Goal: Task Accomplishment & Management: Complete application form

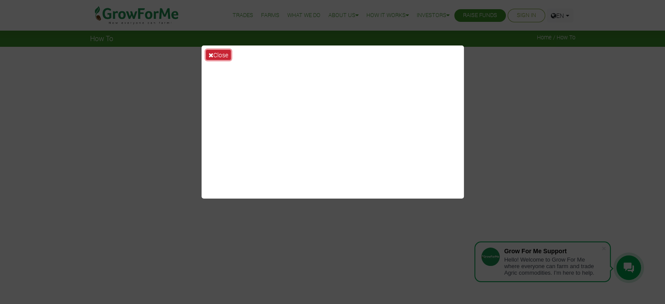
click at [219, 54] on button "Close" at bounding box center [218, 55] width 25 height 10
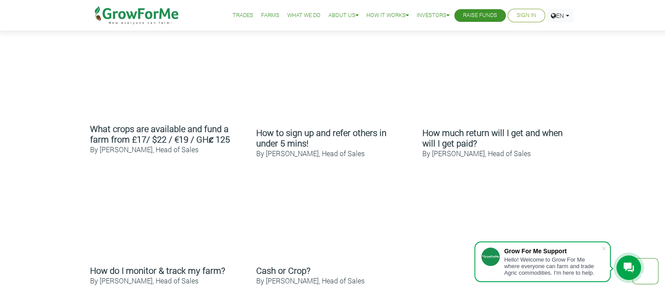
scroll to position [428, 0]
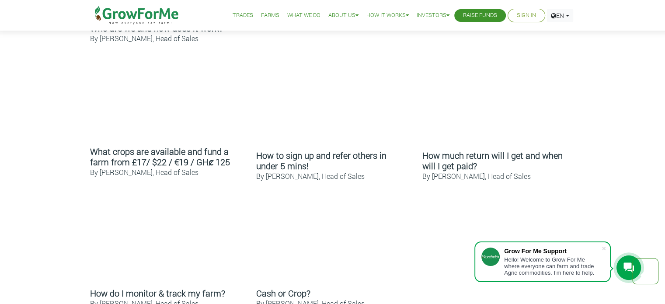
drag, startPoint x: 668, startPoint y: 88, endPoint x: 670, endPoint y: 156, distance: 68.2
click at [664, 156] on html "Grow For Me Support Hello! Welcome to Grow For Me where everyone can farm and t…" at bounding box center [332, 209] width 665 height 1275
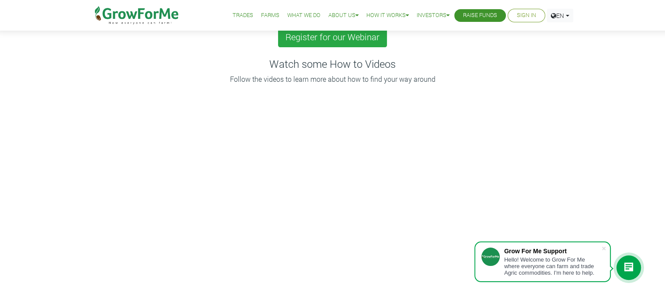
scroll to position [0, 0]
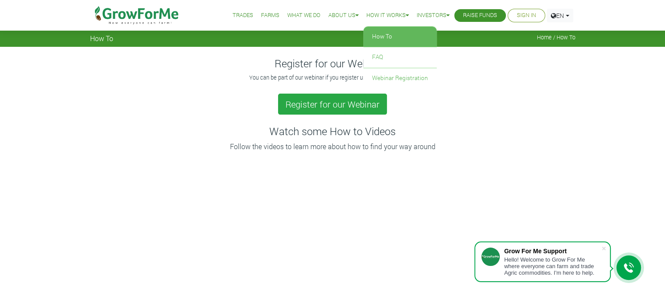
click at [382, 38] on link "How To" at bounding box center [399, 37] width 73 height 20
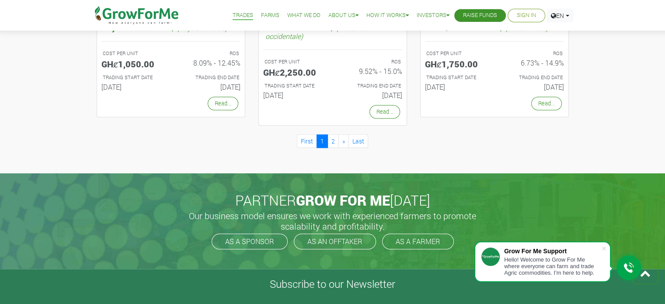
scroll to position [828, 0]
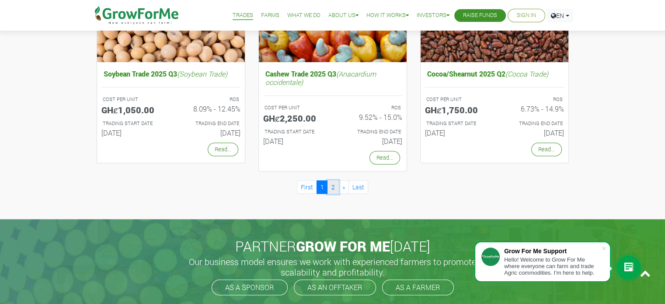
click at [334, 185] on link "2" at bounding box center [332, 187] width 11 height 14
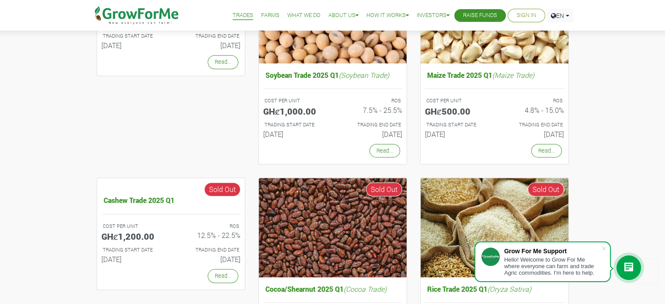
scroll to position [376, 0]
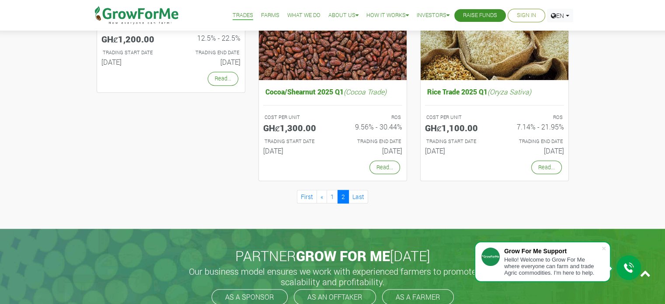
drag, startPoint x: 0, startPoint y: 0, endPoint x: 665, endPoint y: 198, distance: 694.2
click at [664, 198] on html "Grow For Me Support Hello! Welcome to Grow For Me where everyone can farm and t…" at bounding box center [332, 82] width 665 height 1308
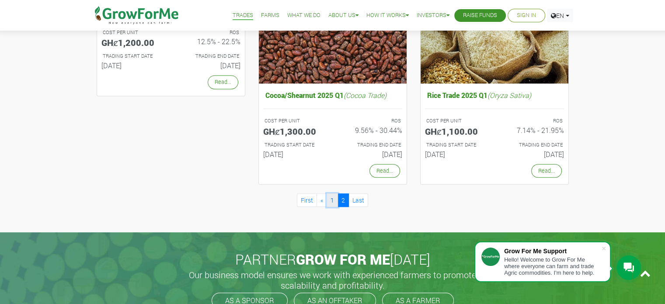
click at [330, 201] on link "1" at bounding box center [332, 200] width 11 height 14
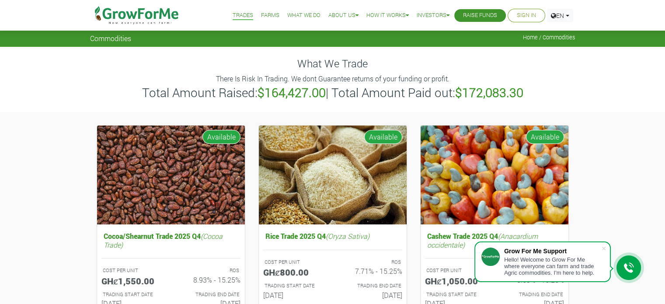
drag, startPoint x: 0, startPoint y: 0, endPoint x: 664, endPoint y: 43, distance: 665.4
click at [264, 17] on link "Farms" at bounding box center [270, 15] width 18 height 9
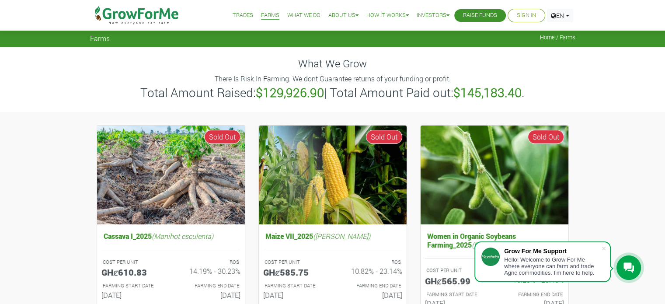
drag, startPoint x: 669, startPoint y: 33, endPoint x: 655, endPoint y: 33, distance: 14.0
click at [303, 12] on link "What We Do" at bounding box center [303, 15] width 33 height 9
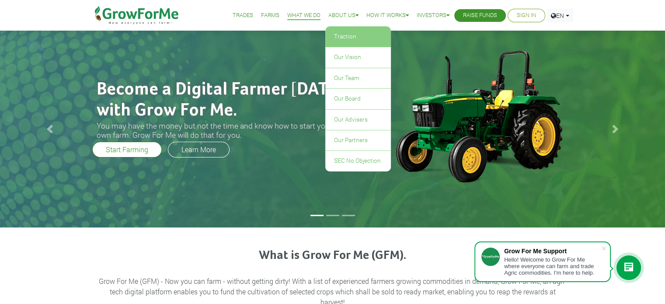
click at [338, 44] on link "Traction" at bounding box center [358, 37] width 66 height 20
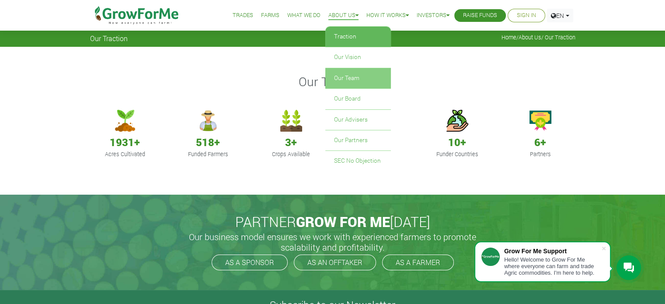
click at [347, 76] on link "Our Team" at bounding box center [358, 78] width 66 height 20
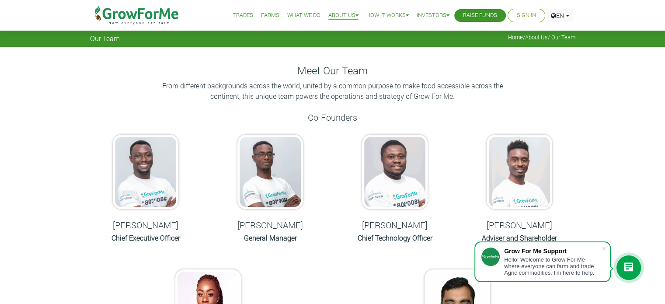
drag, startPoint x: 667, startPoint y: 51, endPoint x: 671, endPoint y: 36, distance: 15.4
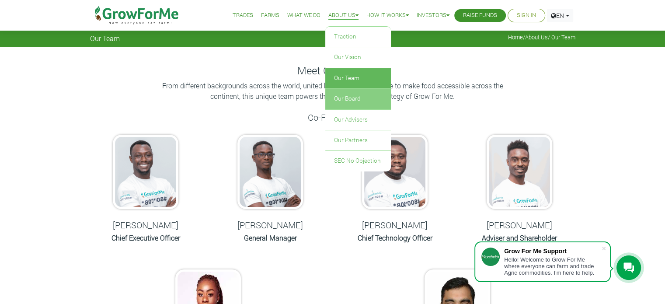
click at [358, 94] on link "Our Board" at bounding box center [358, 99] width 66 height 20
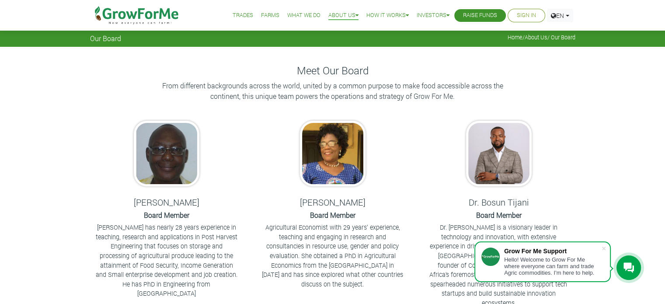
drag, startPoint x: 667, startPoint y: 99, endPoint x: 650, endPoint y: 74, distance: 30.5
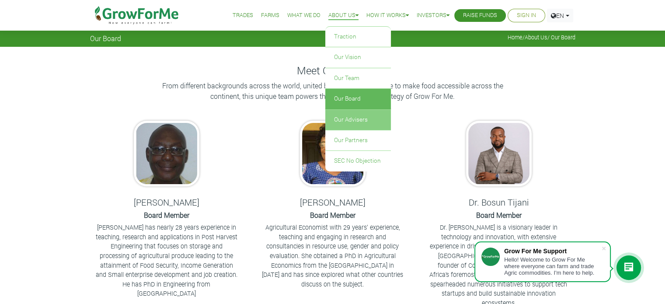
click at [358, 117] on link "Our Advisers" at bounding box center [358, 120] width 66 height 20
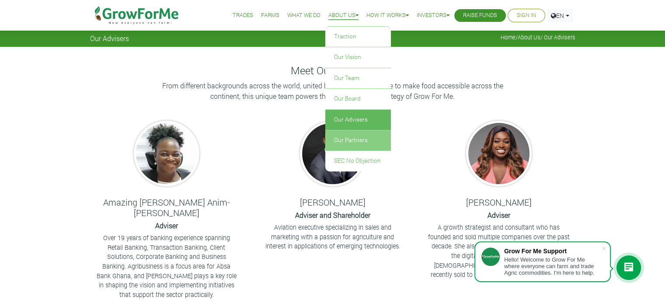
click at [363, 134] on link "Our Partners" at bounding box center [358, 140] width 66 height 20
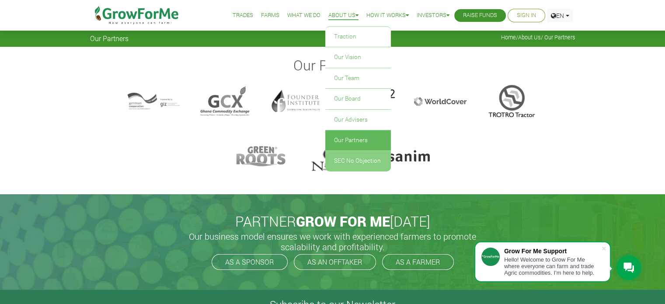
click at [367, 154] on link "SEC No Objection" at bounding box center [358, 161] width 66 height 20
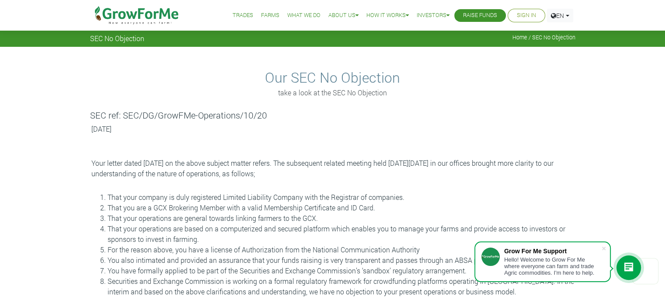
drag, startPoint x: 668, startPoint y: 55, endPoint x: 671, endPoint y: 37, distance: 18.6
click at [389, 34] on link "How To" at bounding box center [399, 37] width 73 height 20
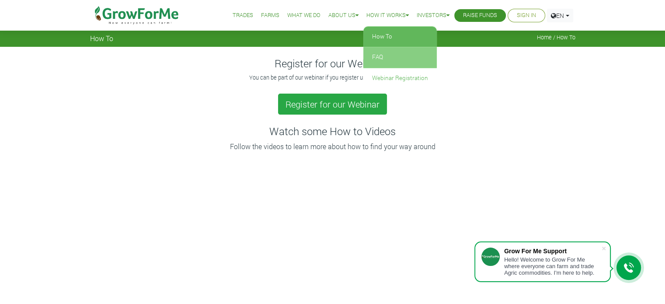
click at [411, 63] on link "FAQ" at bounding box center [399, 57] width 73 height 20
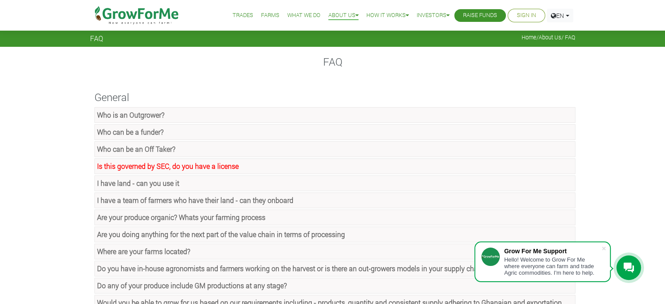
click at [494, 121] on link "Who is an Outgrower?" at bounding box center [334, 115] width 481 height 16
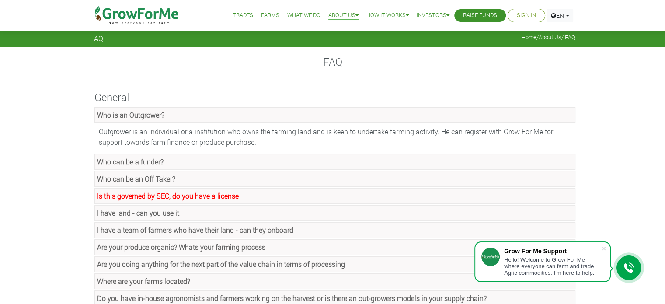
click at [489, 118] on link "Who is an Outgrower?" at bounding box center [334, 115] width 481 height 16
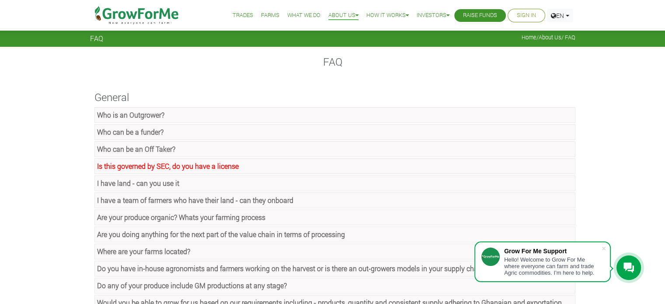
click at [320, 133] on link "Who can be a funder?" at bounding box center [334, 132] width 481 height 16
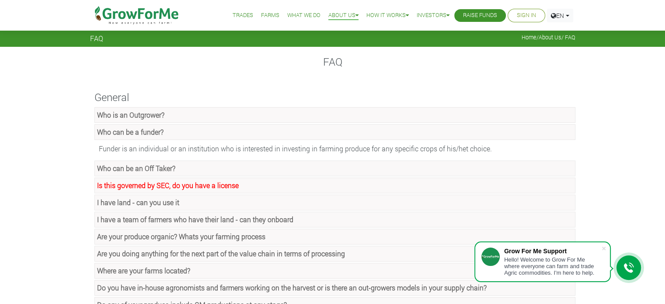
click at [320, 133] on link "Who can be a funder?" at bounding box center [334, 132] width 481 height 16
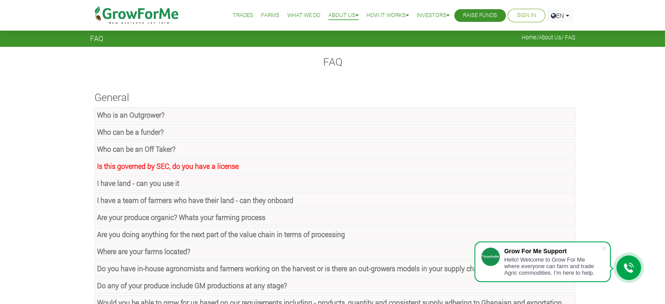
click at [315, 161] on link "Is this governed by SEC, do you have a license" at bounding box center [334, 166] width 481 height 16
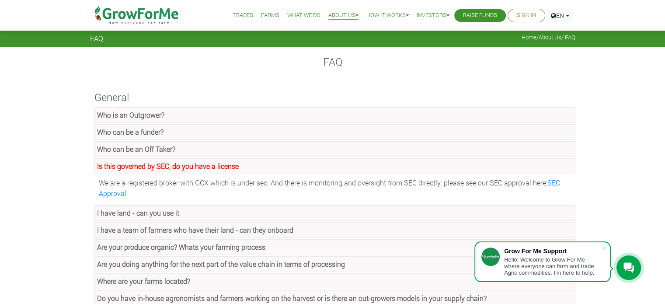
click at [315, 148] on link "Who can be an Off Taker?" at bounding box center [334, 149] width 481 height 16
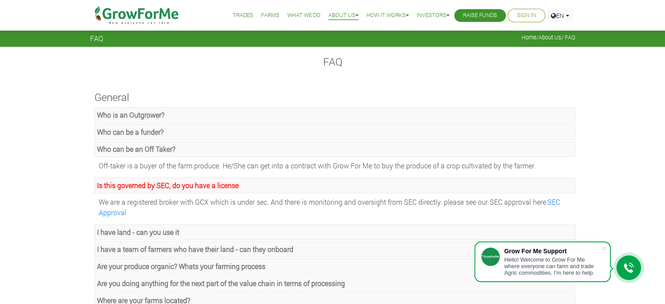
click at [315, 148] on link "Who can be an Off Taker?" at bounding box center [334, 149] width 481 height 16
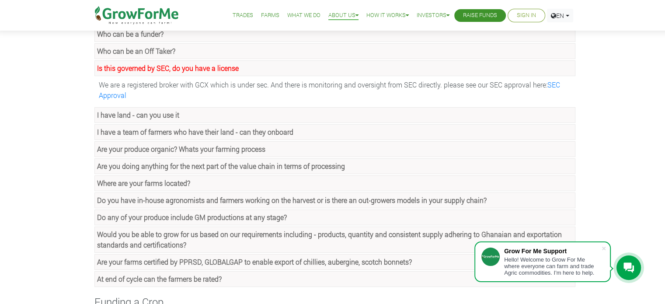
scroll to position [100, 0]
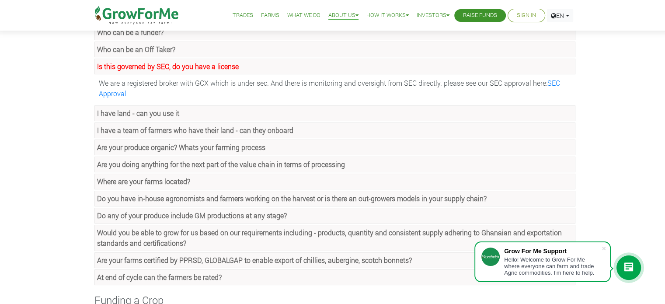
click at [258, 69] on link "Is this governed by SEC, do you have a license" at bounding box center [334, 67] width 481 height 16
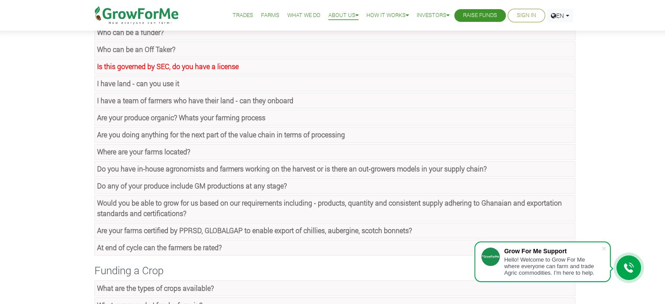
click at [224, 87] on link "I have land - can you use it" at bounding box center [334, 84] width 481 height 16
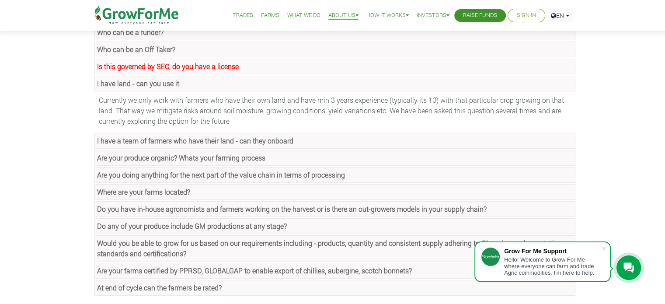
click at [225, 84] on link "I have land - can you use it" at bounding box center [334, 84] width 481 height 16
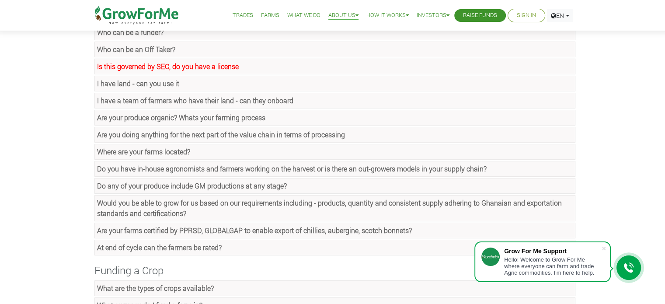
click at [224, 113] on strong "Are your produce organic? Whats your farming process" at bounding box center [181, 117] width 168 height 9
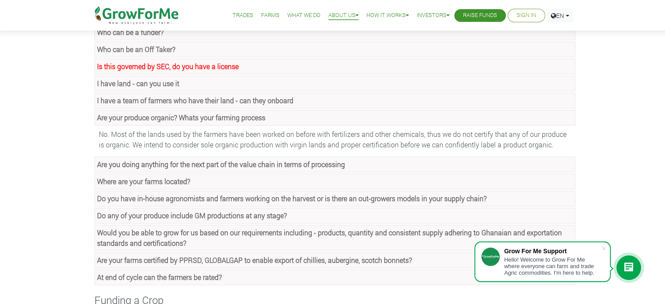
click at [225, 115] on strong "Are your produce organic? Whats your farming process" at bounding box center [181, 117] width 168 height 9
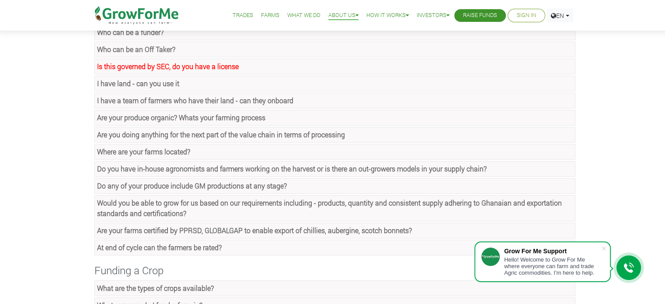
click at [228, 130] on strong "Are you doing anything for the next part of the value chain in terms of process…" at bounding box center [221, 134] width 248 height 9
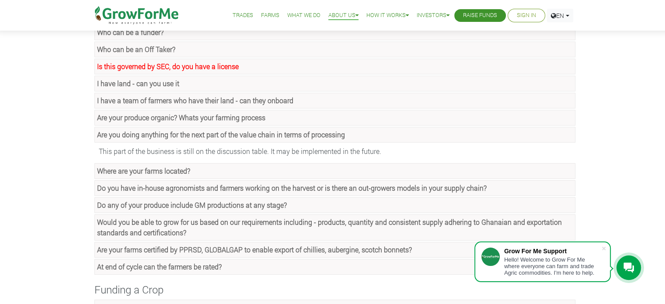
click at [233, 132] on strong "Are you doing anything for the next part of the value chain in terms of process…" at bounding box center [221, 134] width 248 height 9
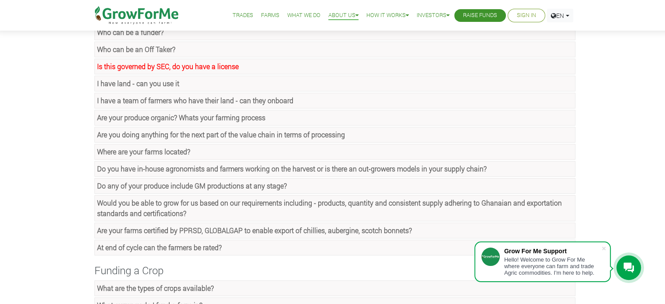
click at [233, 149] on link "Where are your farms located?" at bounding box center [334, 152] width 481 height 16
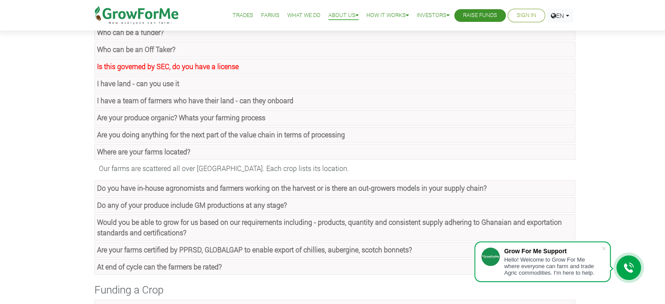
click at [233, 149] on link "Where are your farms located?" at bounding box center [334, 152] width 481 height 16
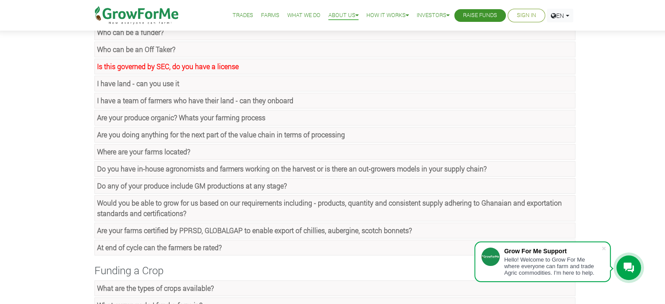
click at [233, 164] on strong "Do you have in-house agronomists and farmers working on the harvest or is there…" at bounding box center [291, 168] width 389 height 9
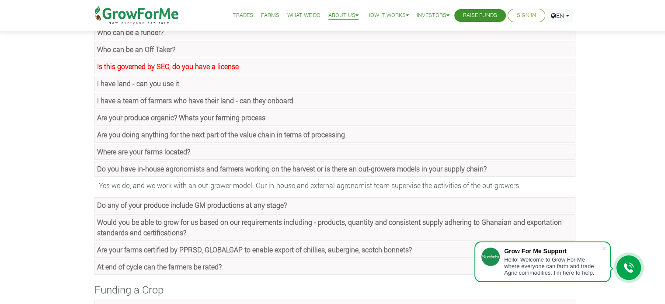
click at [233, 164] on strong "Do you have in-house agronomists and farmers working on the harvest or is there…" at bounding box center [291, 168] width 389 height 9
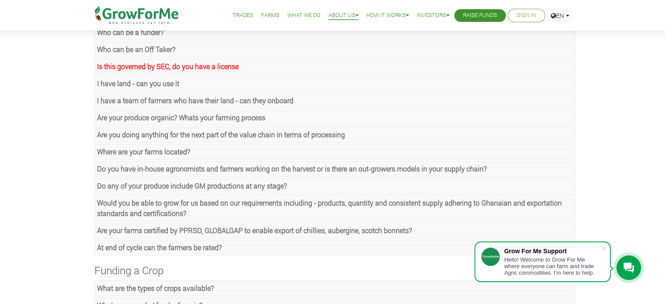
click at [234, 181] on strong "Do any of your produce include GM productions at any stage?" at bounding box center [192, 185] width 190 height 9
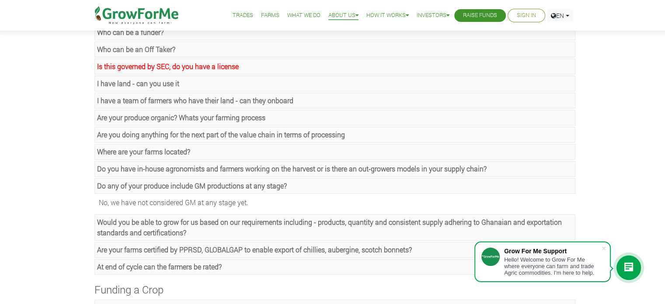
click at [234, 181] on strong "Do any of your produce include GM productions at any stage?" at bounding box center [192, 185] width 190 height 9
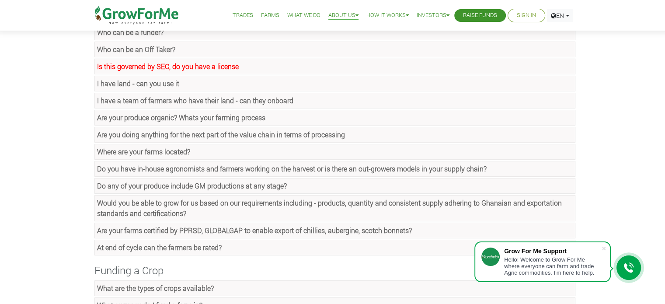
click at [236, 199] on strong "Would you be able to grow for us based on our requirements including - products…" at bounding box center [329, 208] width 465 height 20
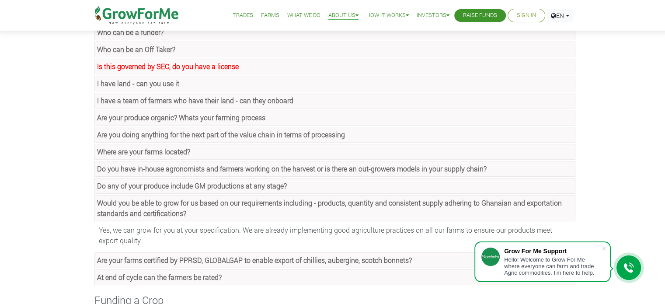
click at [236, 199] on strong "Would you be able to grow for us based on our requirements including - products…" at bounding box center [329, 208] width 465 height 20
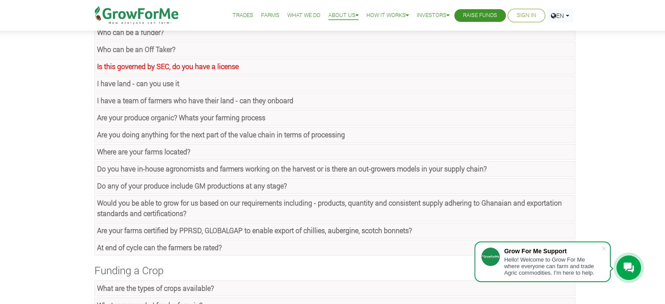
click at [240, 232] on strong "Are your farms certified by PPRSD, GLOBALGAP to enable export of chillies, aube…" at bounding box center [254, 230] width 315 height 9
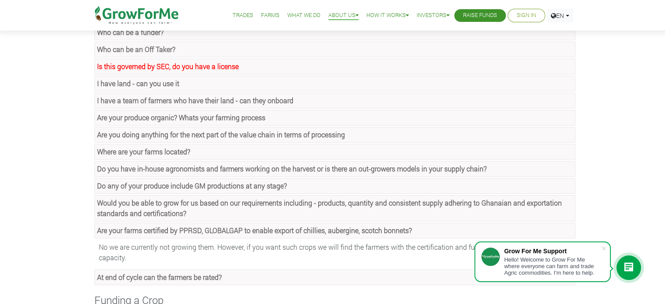
click at [240, 232] on strong "Are your farms certified by PPRSD, GLOBALGAP to enable export of chillies, aube…" at bounding box center [254, 230] width 315 height 9
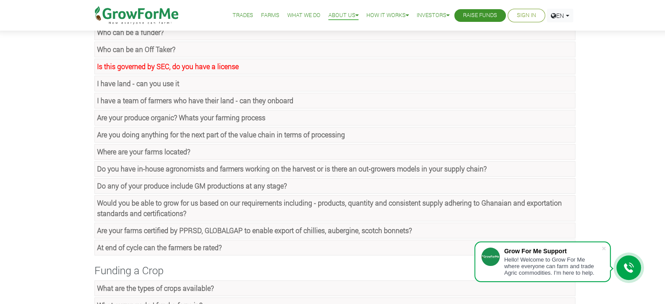
click at [246, 242] on link "At end of cycle can the farmers be rated?" at bounding box center [334, 248] width 481 height 16
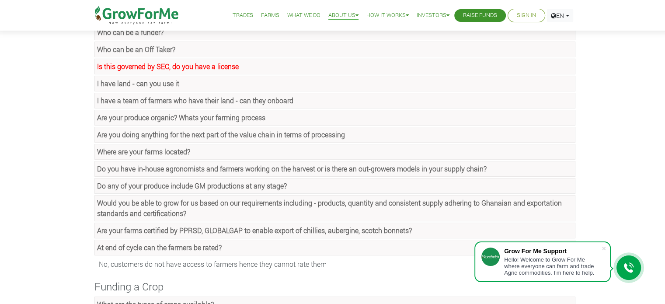
click at [246, 242] on link "At end of cycle can the farmers be rated?" at bounding box center [334, 248] width 481 height 16
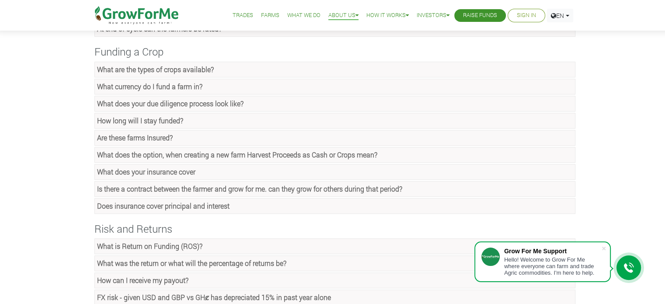
scroll to position [321, 0]
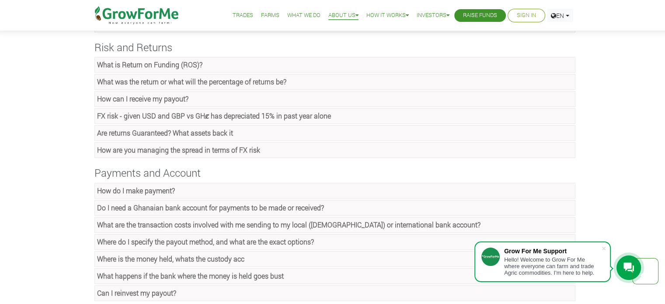
scroll to position [502, 0]
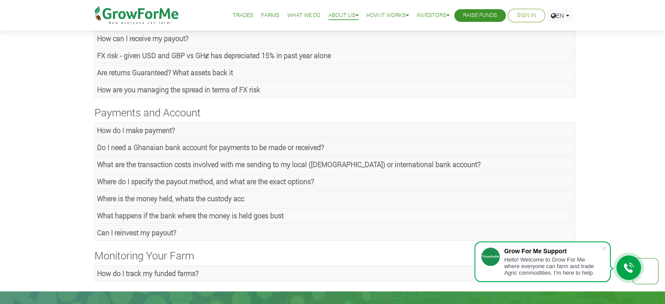
scroll to position [583, 0]
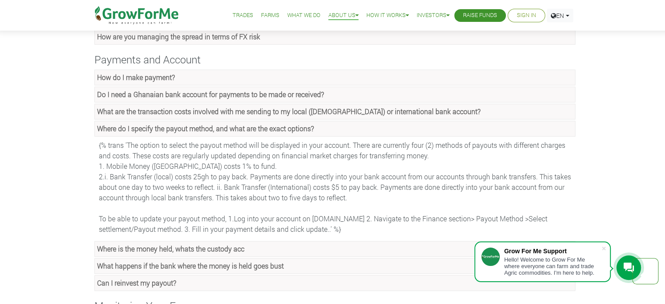
scroll to position [605, 0]
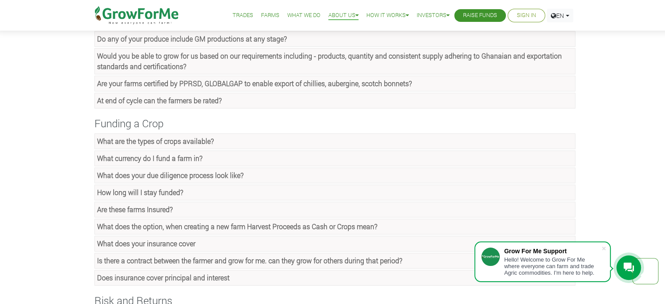
scroll to position [0, 0]
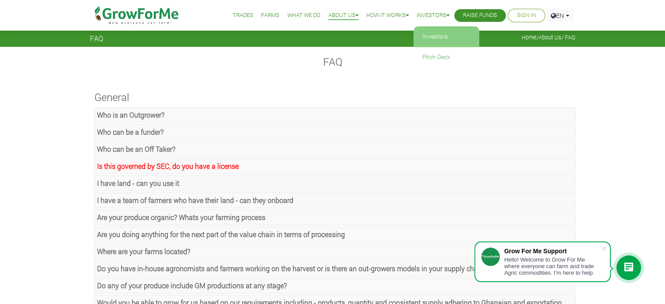
click at [432, 33] on link "Investors" at bounding box center [446, 37] width 66 height 20
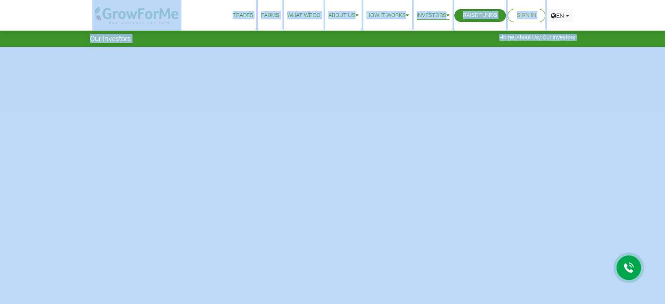
drag, startPoint x: 662, startPoint y: 27, endPoint x: 661, endPoint y: 47, distance: 20.6
click at [662, 9] on div "Trades Farms What We Do About Us Traction Our Vision Our Team Our Board Our Adv…" at bounding box center [332, 15] width 678 height 31
click at [657, 37] on div "Our Investors Home / About Us / Our Investors" at bounding box center [332, 23] width 665 height 47
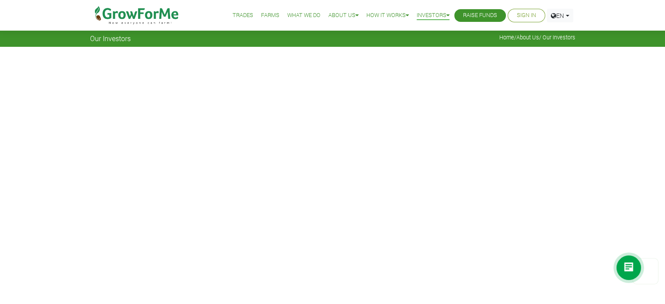
click at [525, 15] on link "Sign In" at bounding box center [526, 15] width 19 height 9
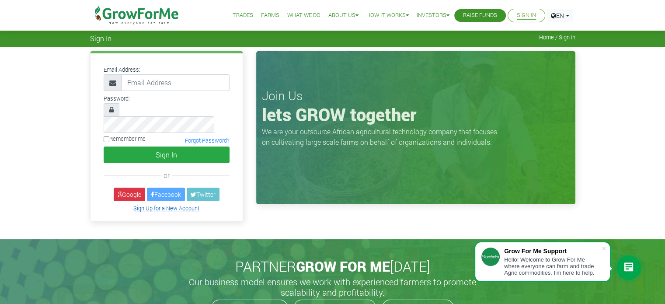
click at [175, 205] on link "Sign Up for a New Account" at bounding box center [166, 208] width 66 height 7
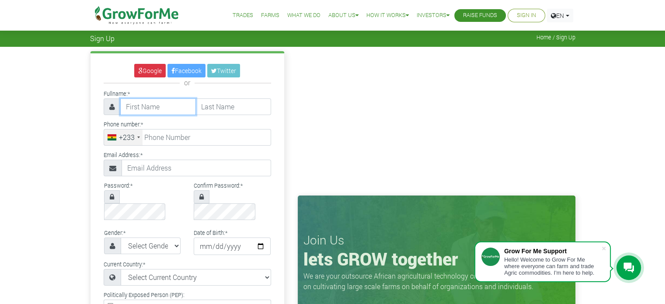
click at [135, 108] on input "text" at bounding box center [158, 106] width 76 height 17
type input "Joyce"
click at [205, 111] on input "text" at bounding box center [233, 106] width 76 height 17
type input "Lartey"
click at [137, 135] on div "+233" at bounding box center [123, 137] width 38 height 16
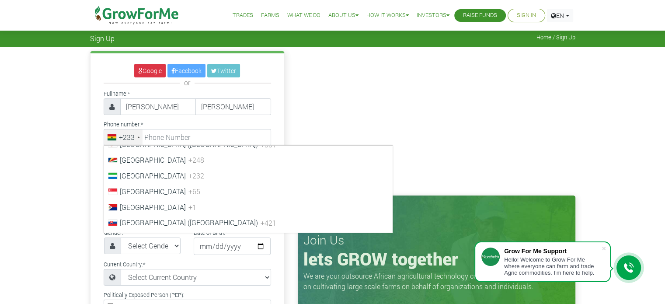
scroll to position [3068, 0]
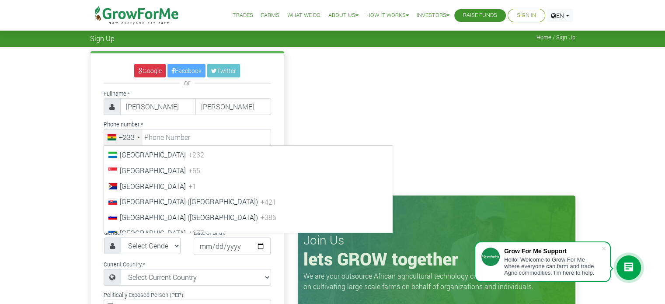
click at [261, 128] on span "+381" at bounding box center [269, 122] width 16 height 9
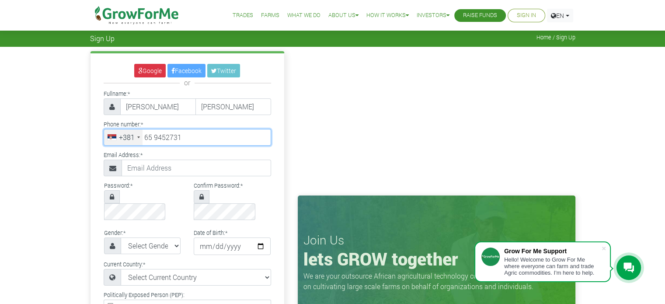
type input "65 9452731"
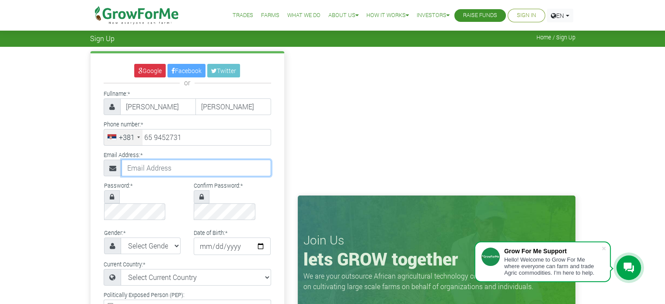
click at [165, 166] on input "text" at bounding box center [196, 168] width 149 height 17
type input "[EMAIL_ADDRESS][DOMAIN_NAME]"
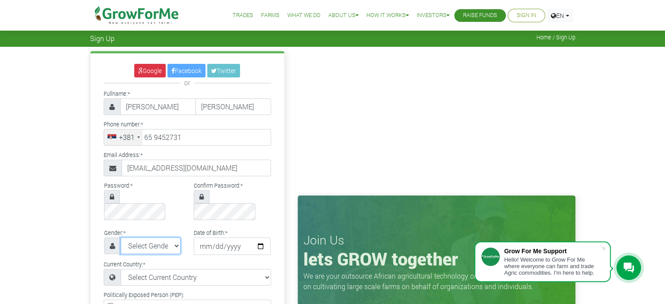
click at [175, 237] on select "Select Gender Female Male" at bounding box center [151, 245] width 60 height 17
select select "[DEMOGRAPHIC_DATA]"
click at [121, 237] on select "Select Gender Female Male" at bounding box center [151, 245] width 60 height 17
click at [205, 237] on input "date" at bounding box center [232, 245] width 77 height 17
type input "[DATE]"
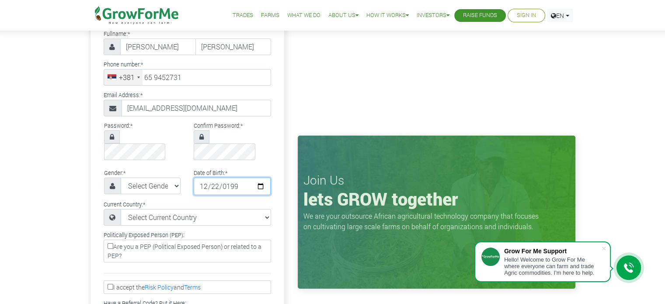
scroll to position [66, 0]
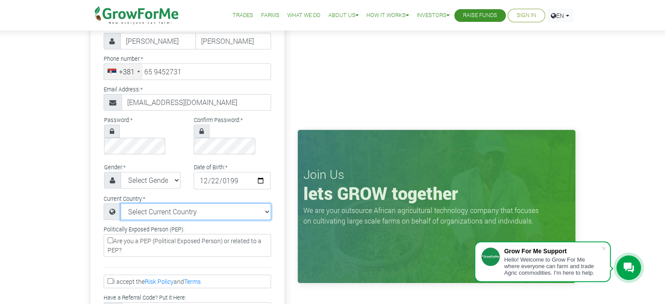
click at [254, 203] on select "Select Current Country Afghanistan Albania Algeria American Samoa Andorra Angol…" at bounding box center [196, 211] width 150 height 17
select select "Republic of Serbia"
click at [121, 203] on select "Select Current Country Afghanistan Albania Algeria American Samoa Andorra Angol…" at bounding box center [196, 211] width 150 height 17
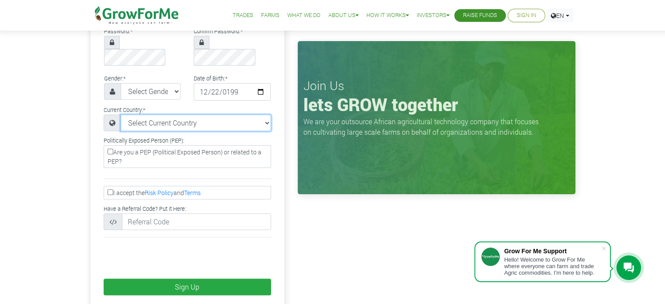
scroll to position [156, 0]
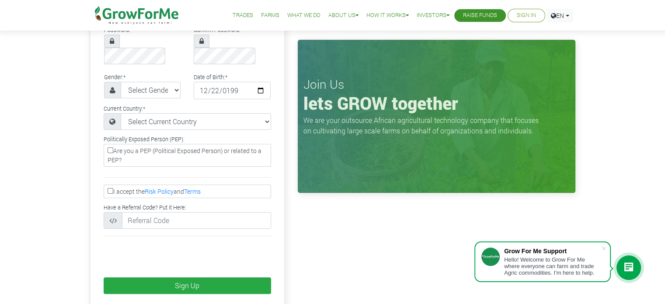
click at [111, 188] on input "I accept the Risk Policy and Terms" at bounding box center [111, 191] width 6 height 6
checkbox input "true"
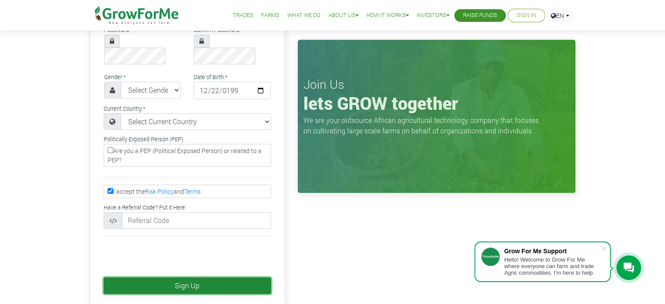
click at [161, 277] on button "Sign Up" at bounding box center [187, 285] width 167 height 17
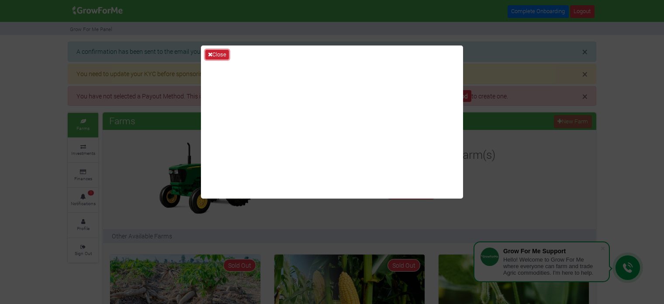
click at [213, 50] on button "Close" at bounding box center [217, 55] width 24 height 10
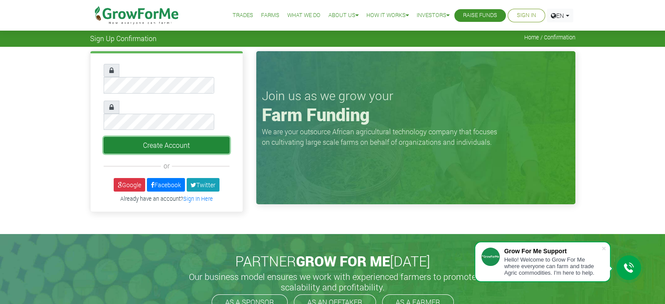
click at [191, 137] on button "Create Account" at bounding box center [167, 145] width 126 height 17
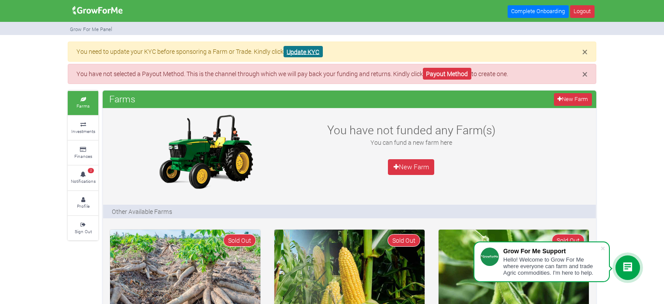
click at [317, 52] on link "Update KYC" at bounding box center [303, 52] width 39 height 12
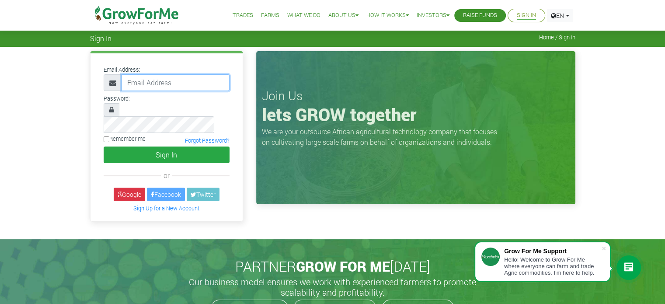
type input "[EMAIL_ADDRESS][DOMAIN_NAME]"
click at [107, 136] on input "Remember me" at bounding box center [107, 139] width 6 height 6
checkbox input "true"
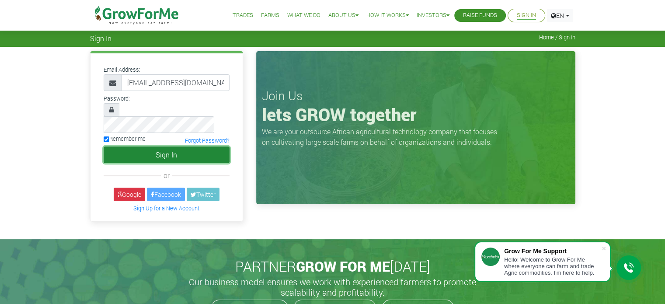
click at [156, 146] on button "Sign In" at bounding box center [167, 154] width 126 height 17
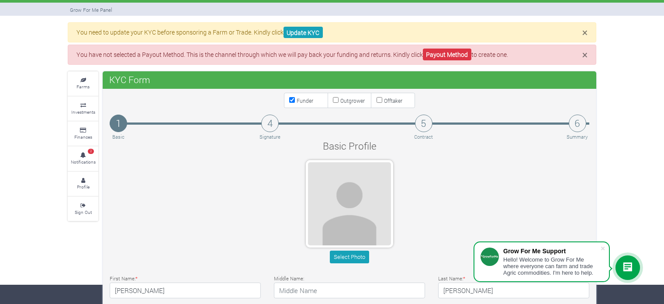
scroll to position [20, 0]
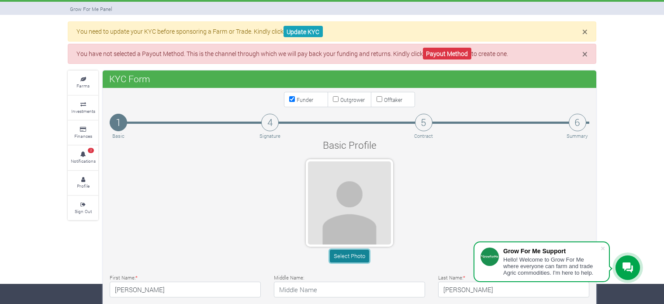
click at [362, 253] on button "Select Photo" at bounding box center [349, 256] width 39 height 13
click at [348, 252] on button "Select Photo" at bounding box center [349, 256] width 39 height 13
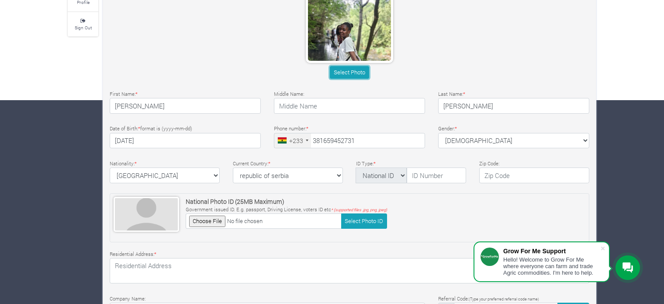
scroll to position [216, 0]
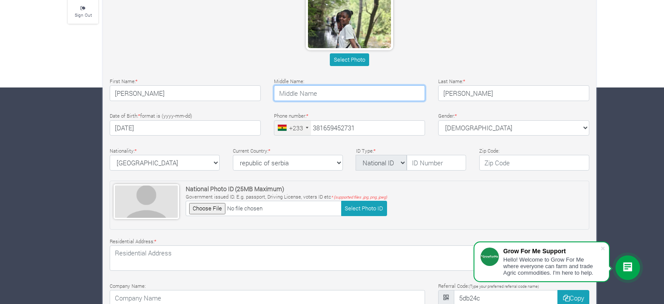
click at [323, 93] on input "text" at bounding box center [349, 93] width 151 height 16
type input "Dede"
click at [306, 127] on div at bounding box center [307, 128] width 3 height 2
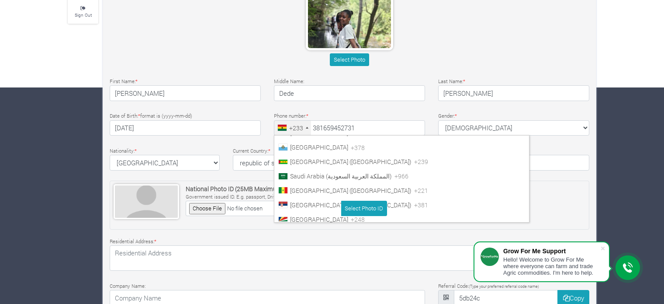
scroll to position [2783, 0]
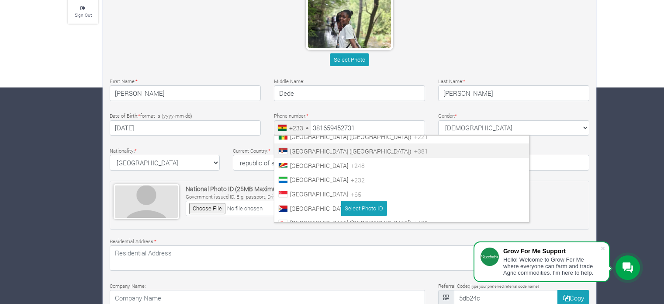
click at [321, 153] on span "Serbia (Србија)" at bounding box center [351, 151] width 122 height 8
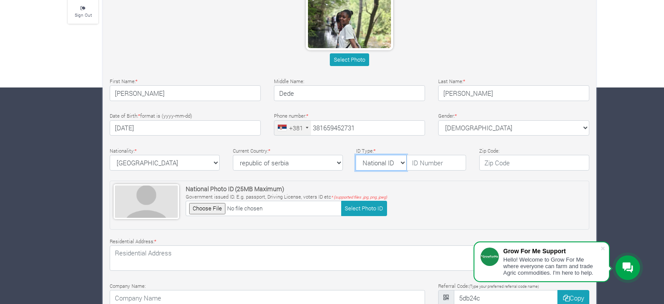
click at [401, 163] on select "National ID Ghana ID Passport Drivers" at bounding box center [381, 163] width 51 height 16
select select "Passport"
click at [356, 155] on select "National ID Ghana ID Passport Drivers" at bounding box center [381, 163] width 51 height 16
click at [422, 161] on input "text" at bounding box center [436, 163] width 59 height 16
type input "G3482288"
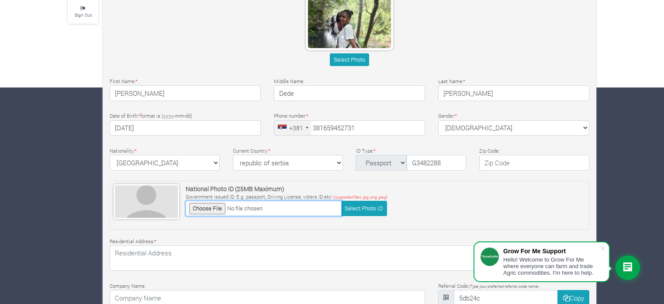
click at [214, 205] on input "file" at bounding box center [264, 208] width 156 height 15
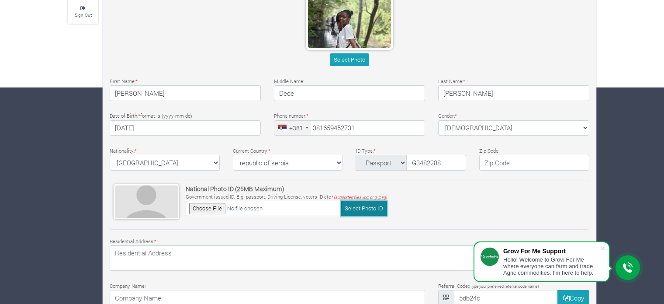
click at [367, 207] on button "Select Photo ID" at bounding box center [364, 208] width 46 height 15
type input "C:\fakepath\Passport 2nd copy.pdf"
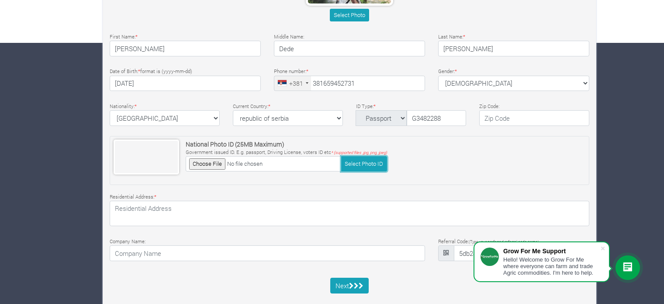
scroll to position [275, 0]
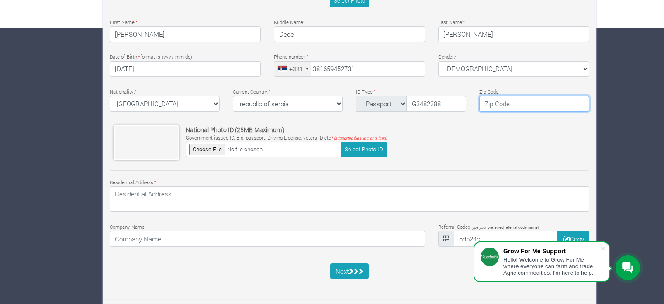
click at [515, 103] on input "text" at bounding box center [534, 104] width 110 height 16
type input "11226"
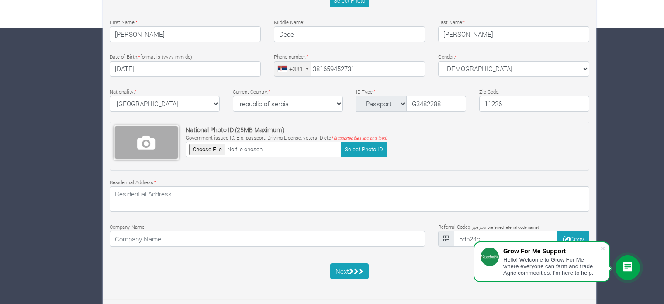
click at [149, 144] on span at bounding box center [146, 142] width 63 height 32
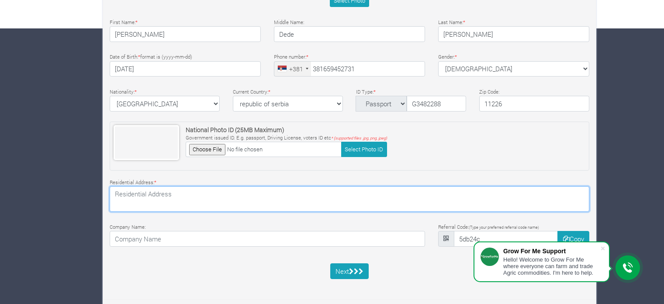
click at [168, 198] on textarea at bounding box center [350, 198] width 480 height 25
type textarea "Patrijarha Germana Boulevard 201,11226 Beli potok, Belgrade."
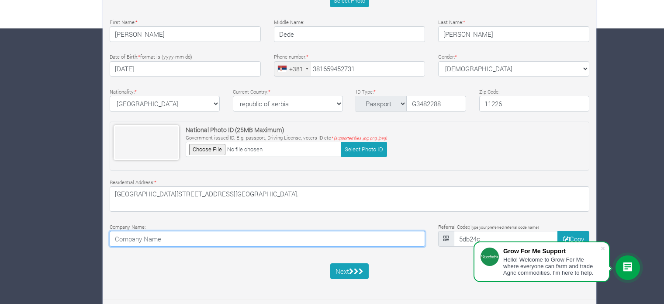
click at [330, 240] on input at bounding box center [268, 239] width 316 height 16
type input "TEL Farms"
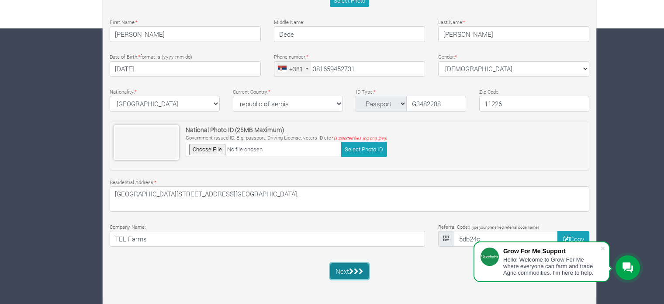
click at [358, 268] on icon "submit" at bounding box center [356, 271] width 5 height 7
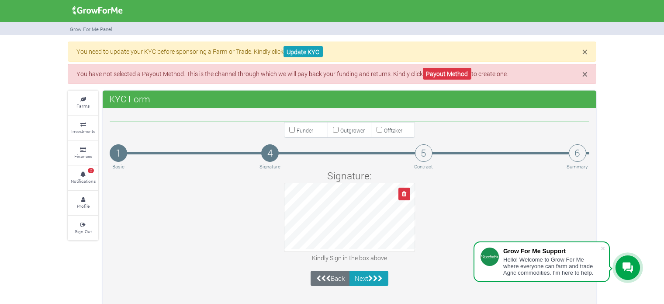
click at [664, 76] on html "Grow For Me Support Hello! Welcome to Grow For Me where everyone can farm and t…" at bounding box center [332, 152] width 664 height 304
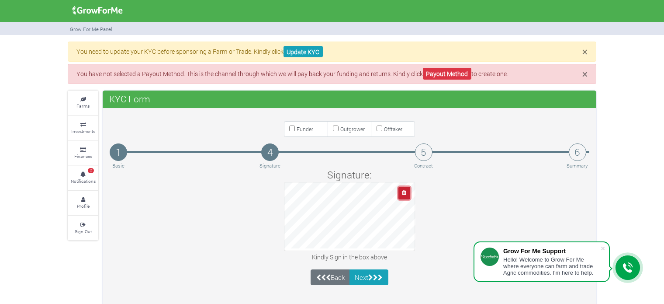
click at [405, 188] on button "button" at bounding box center [405, 193] width 12 height 13
click at [408, 196] on button "button" at bounding box center [405, 193] width 12 height 13
click at [407, 193] on button "button" at bounding box center [405, 193] width 12 height 13
click at [404, 193] on icon "button" at bounding box center [404, 193] width 4 height 6
click at [403, 195] on icon "button" at bounding box center [404, 193] width 4 height 6
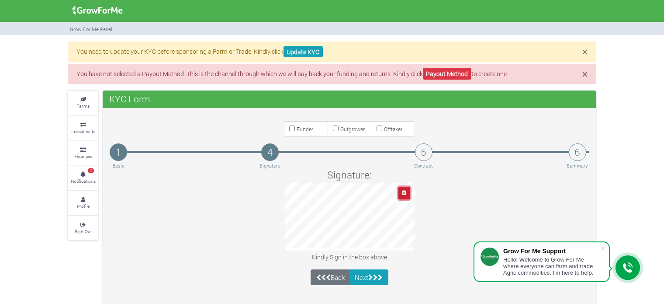
click at [406, 191] on icon "button" at bounding box center [404, 193] width 4 height 6
click at [408, 189] on button "button" at bounding box center [405, 193] width 12 height 13
click at [407, 190] on button "button" at bounding box center [405, 193] width 12 height 13
click at [407, 192] on button "button" at bounding box center [405, 193] width 12 height 13
click at [403, 191] on icon "button" at bounding box center [404, 193] width 4 height 6
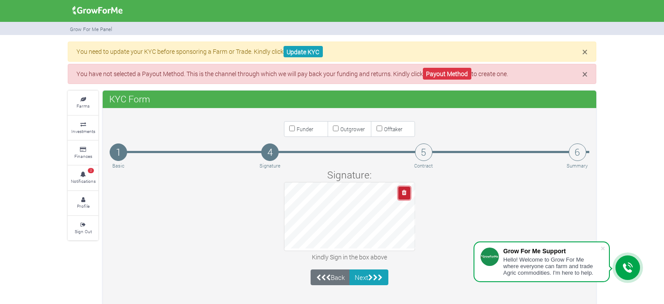
click at [409, 196] on button "button" at bounding box center [405, 193] width 12 height 13
click at [403, 191] on icon "button" at bounding box center [404, 193] width 4 height 6
click at [403, 195] on button "button" at bounding box center [405, 193] width 12 height 13
click at [367, 277] on button "Next" at bounding box center [369, 277] width 39 height 16
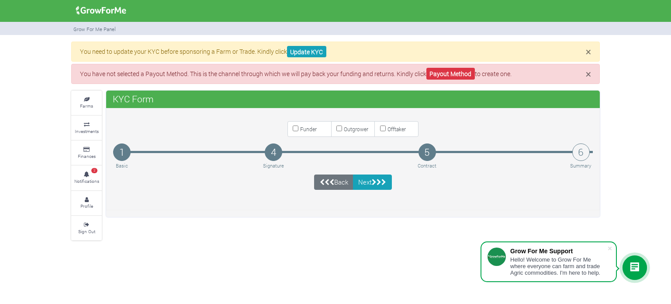
click at [294, 127] on input "Funder" at bounding box center [296, 128] width 6 height 6
checkbox input "true"
click at [384, 181] on icon "submit" at bounding box center [384, 182] width 5 height 7
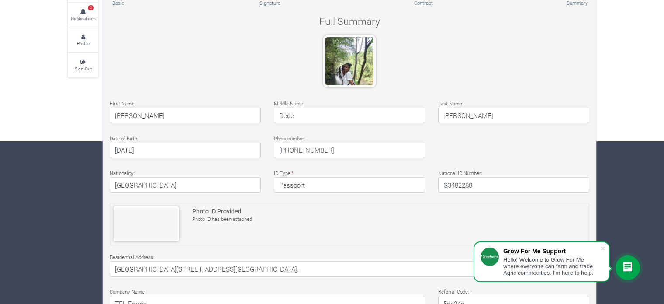
scroll to position [165, 0]
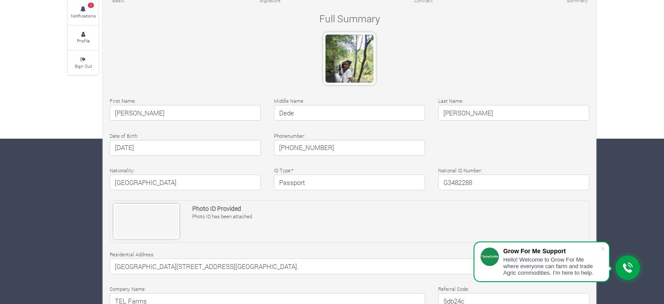
click at [302, 149] on h4 "[PHONE_NUMBER]" at bounding box center [349, 148] width 151 height 16
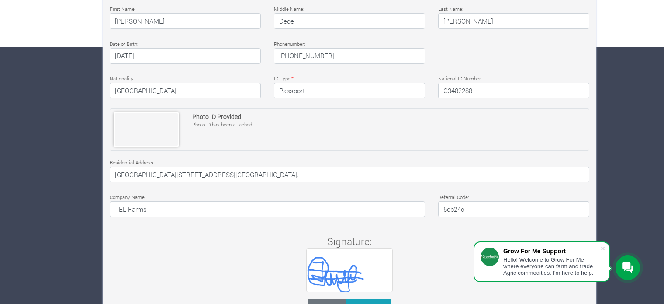
scroll to position [292, 0]
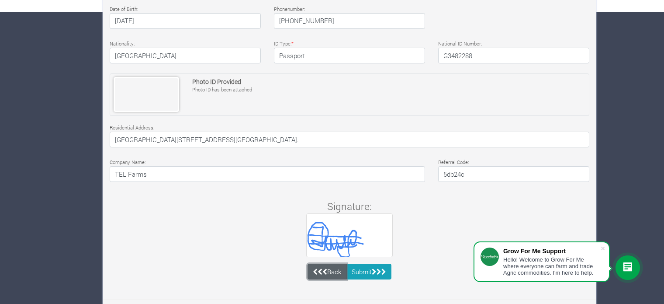
click at [329, 266] on link "Back" at bounding box center [327, 272] width 39 height 16
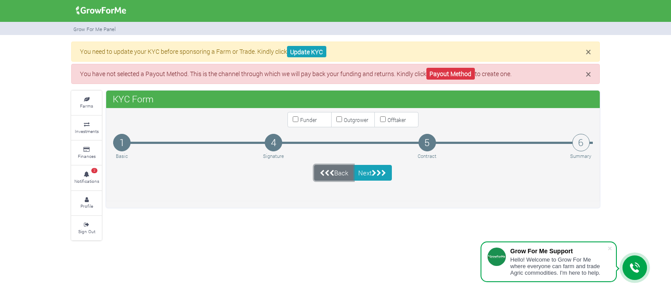
click at [336, 175] on link "Back" at bounding box center [333, 173] width 39 height 16
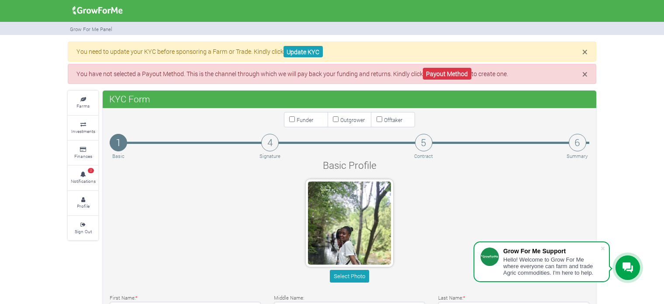
type input "65 9452731"
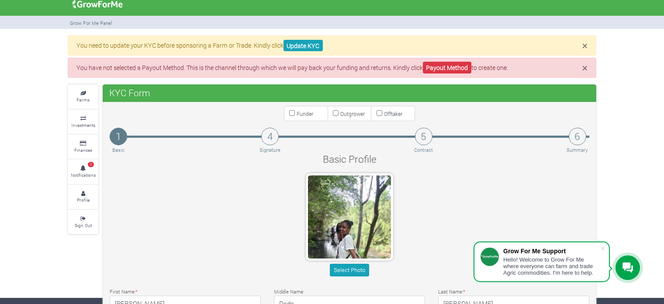
drag, startPoint x: 669, startPoint y: 145, endPoint x: 671, endPoint y: 205, distance: 60.3
click at [664, 205] on html "Grow For Me Support Hello! Welcome to Grow For Me where everyone can farm and t…" at bounding box center [332, 146] width 664 height 304
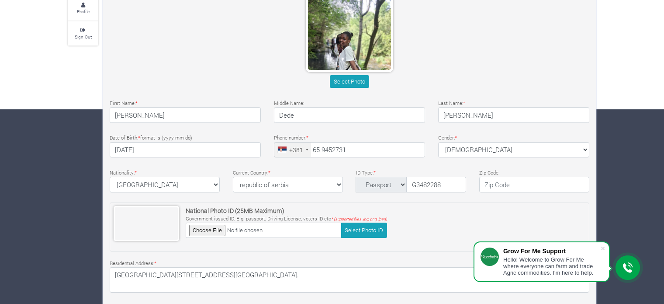
scroll to position [200, 0]
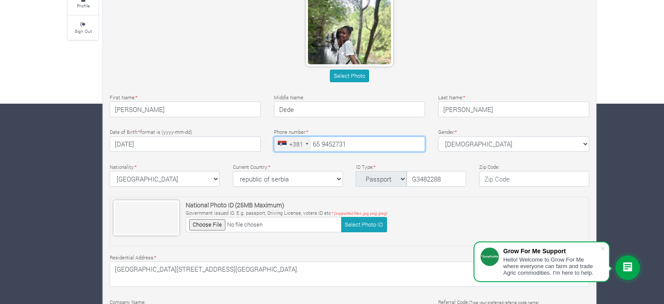
click at [313, 143] on input "65 9452731" at bounding box center [349, 144] width 151 height 16
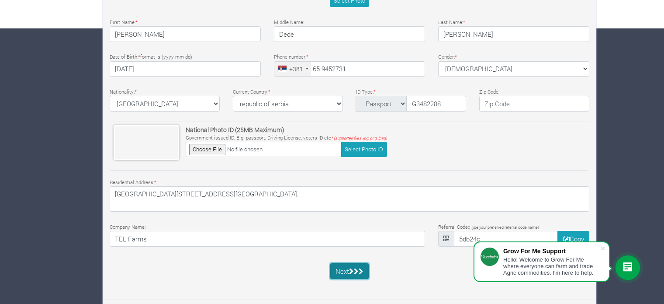
click at [344, 272] on button "Next" at bounding box center [349, 271] width 39 height 16
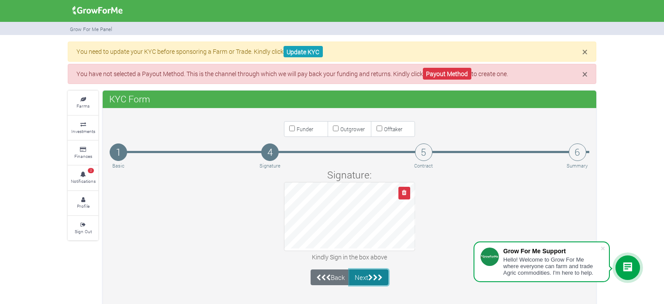
click at [370, 276] on icon "submit" at bounding box center [370, 277] width 5 height 7
click at [365, 276] on button "Next" at bounding box center [369, 277] width 39 height 16
click at [381, 274] on icon "submit" at bounding box center [380, 277] width 5 height 7
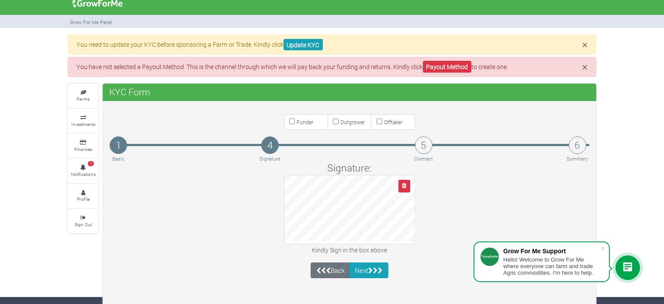
click at [268, 141] on h4 "4" at bounding box center [269, 144] width 17 height 17
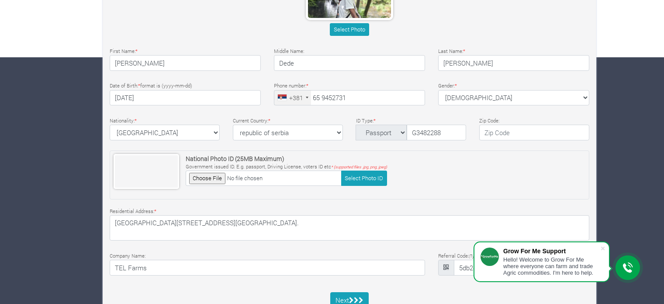
scroll to position [275, 0]
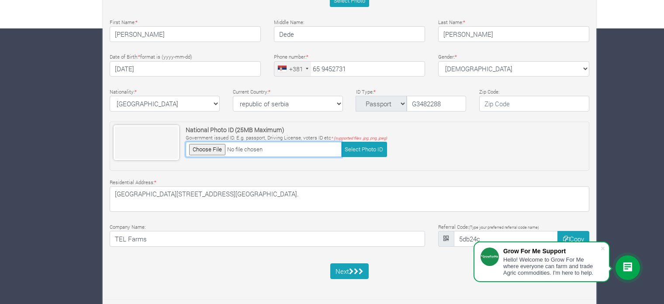
click at [206, 148] on input "file" at bounding box center [264, 149] width 156 height 15
type input "C:\fakepath\Passport 2nd copy.pdf"
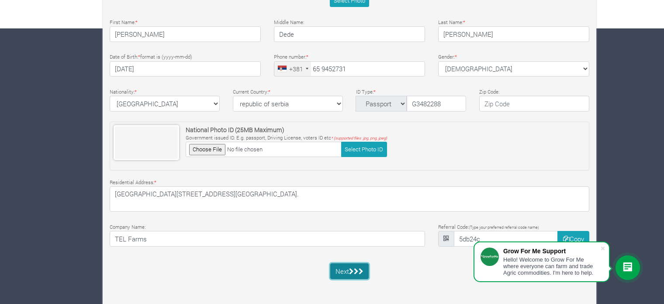
click at [357, 268] on icon "submit" at bounding box center [356, 271] width 5 height 7
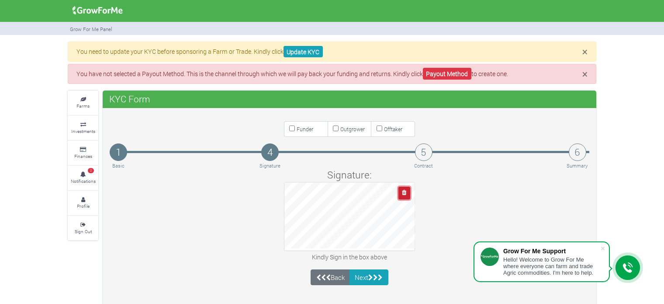
click at [406, 190] on icon "button" at bounding box center [404, 193] width 4 height 6
click at [368, 271] on button "Next" at bounding box center [369, 277] width 39 height 16
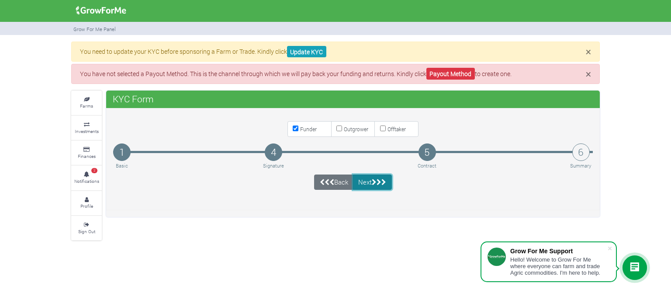
click at [377, 181] on icon "submit" at bounding box center [374, 182] width 5 height 7
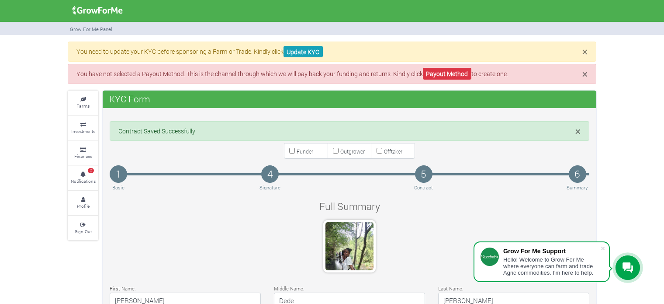
click at [297, 148] on small "Funder" at bounding box center [305, 151] width 17 height 7
click at [295, 148] on input "Funder" at bounding box center [292, 151] width 6 height 6
checkbox input "true"
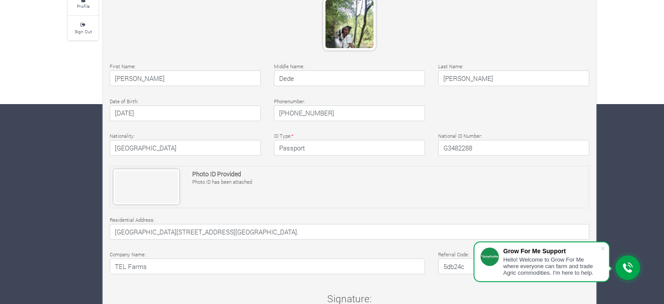
scroll to position [292, 0]
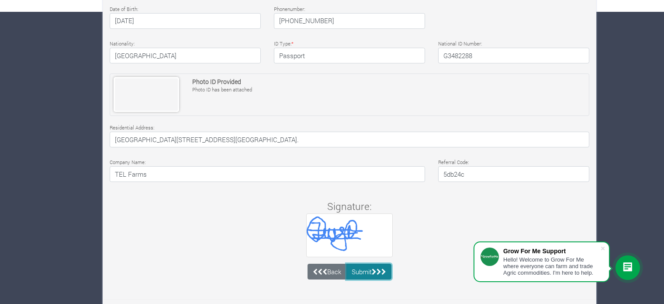
click at [372, 269] on button "Submit" at bounding box center [369, 272] width 45 height 16
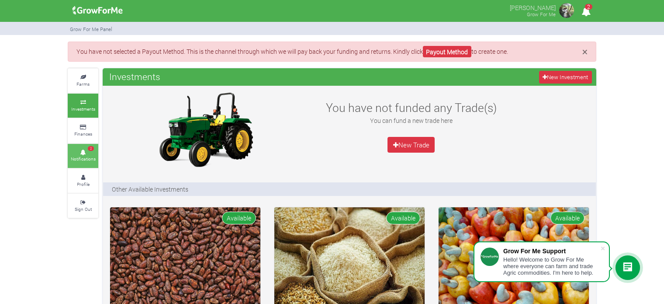
click at [85, 150] on icon at bounding box center [83, 152] width 26 height 4
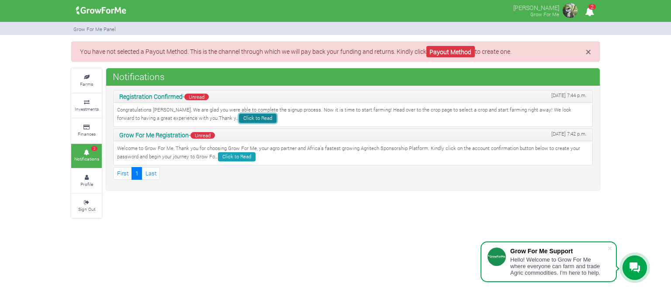
click at [239, 119] on link "Click to Read" at bounding box center [258, 118] width 38 height 9
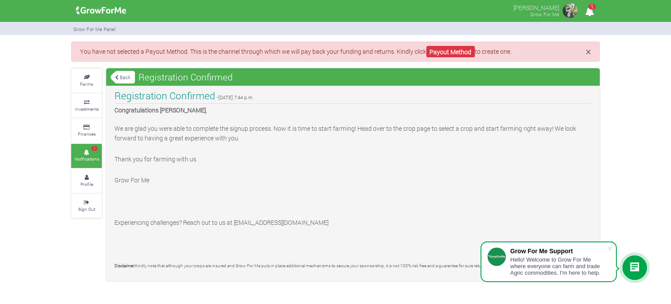
click at [121, 71] on link "Back" at bounding box center [123, 77] width 24 height 14
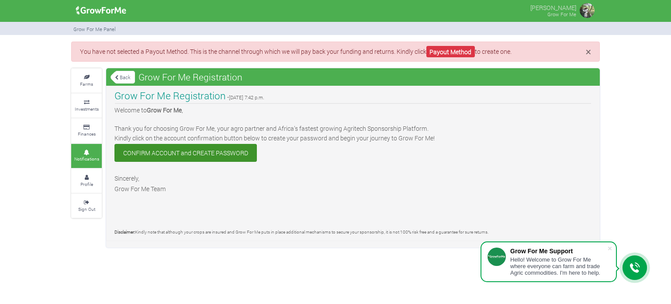
click at [119, 73] on link "Back" at bounding box center [123, 77] width 24 height 14
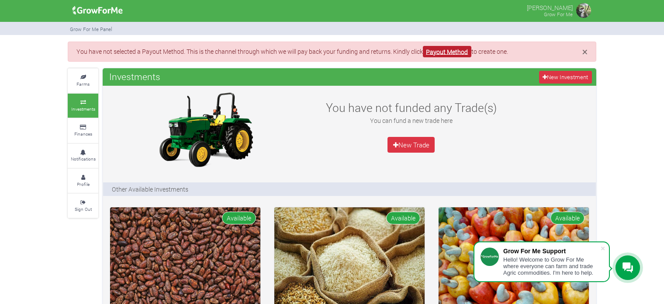
click at [441, 48] on link "Payout Method" at bounding box center [447, 52] width 49 height 12
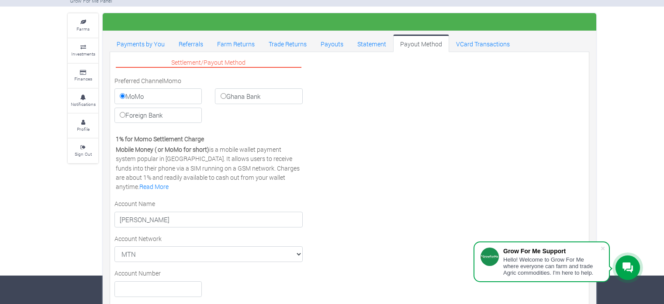
scroll to position [10, 0]
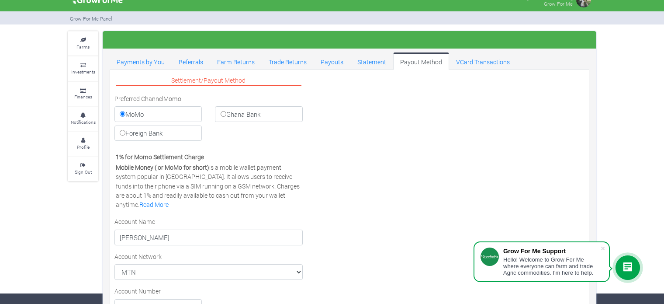
click at [227, 111] on label "Ghana Bank" at bounding box center [258, 114] width 87 height 16
click at [226, 111] on input "Ghana Bank" at bounding box center [224, 114] width 6 height 6
radio input "true"
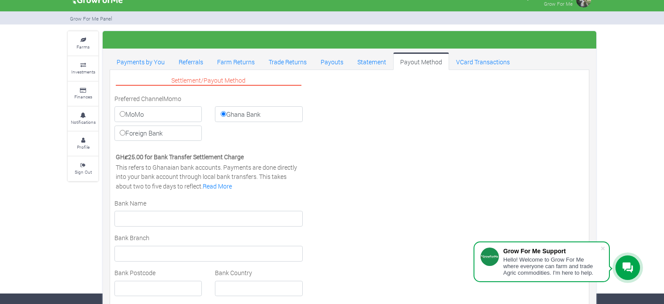
click at [124, 132] on input "Foreign Bank" at bounding box center [123, 133] width 6 height 6
radio input "true"
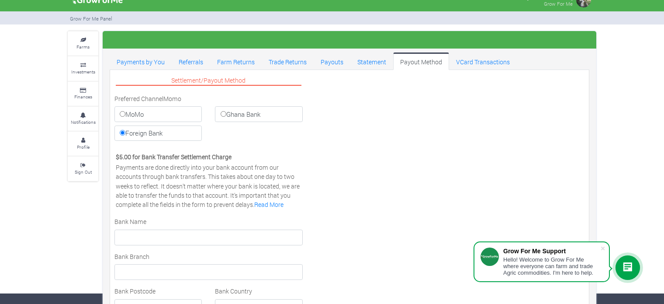
click at [224, 113] on input "Ghana Bank" at bounding box center [224, 114] width 6 height 6
radio input "true"
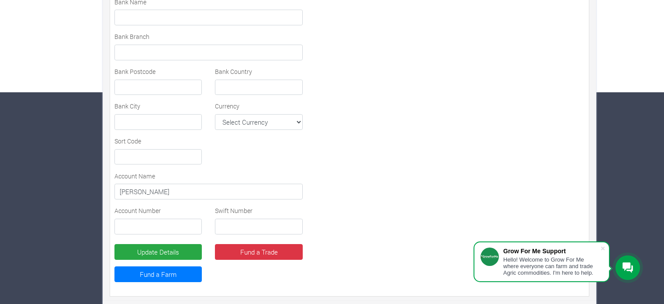
scroll to position [212, 0]
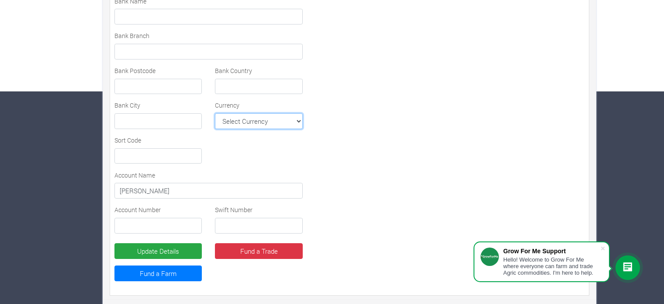
click at [295, 119] on select "Select Currency AFN ALL DZD AOA ARS AMD AWG AUD AZN BHD BSD BDT BBD BYN BZD BMD…" at bounding box center [258, 121] width 87 height 16
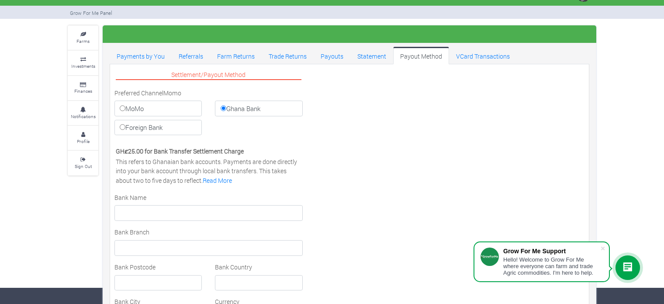
scroll to position [0, 0]
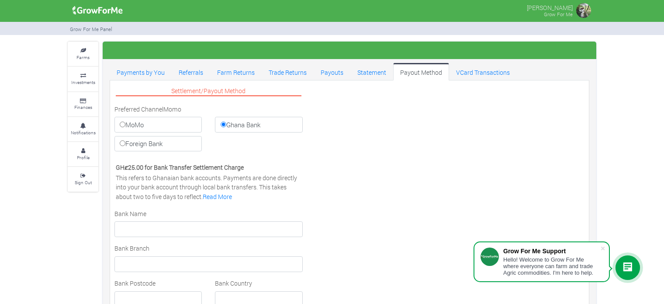
click at [129, 142] on label "Foreign Bank" at bounding box center [158, 144] width 87 height 16
click at [125, 142] on input "Foreign Bank" at bounding box center [123, 143] width 6 height 6
radio input "true"
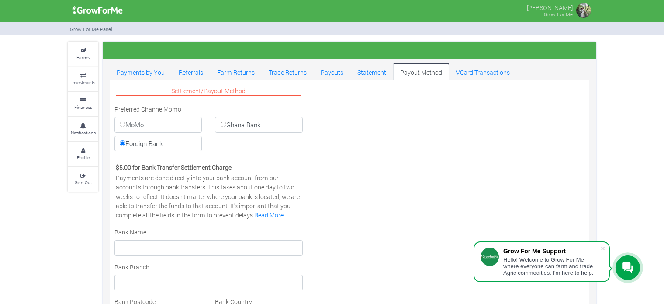
click at [226, 121] on label "Ghana Bank" at bounding box center [258, 125] width 87 height 16
click at [226, 122] on input "Ghana Bank" at bounding box center [224, 125] width 6 height 6
radio input "true"
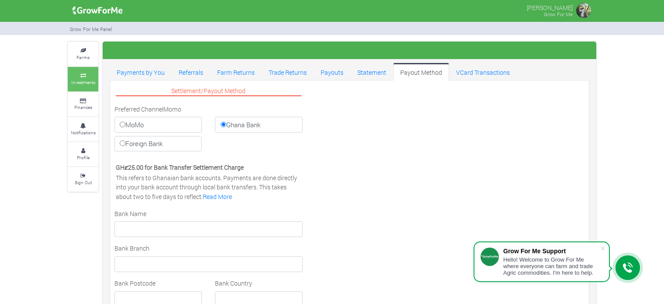
click at [82, 74] on icon at bounding box center [83, 75] width 26 height 4
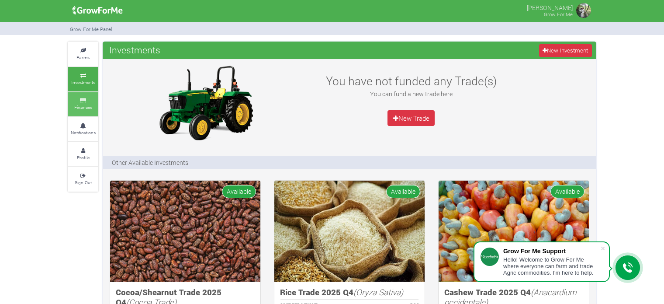
click at [86, 96] on link "Finances" at bounding box center [83, 104] width 31 height 24
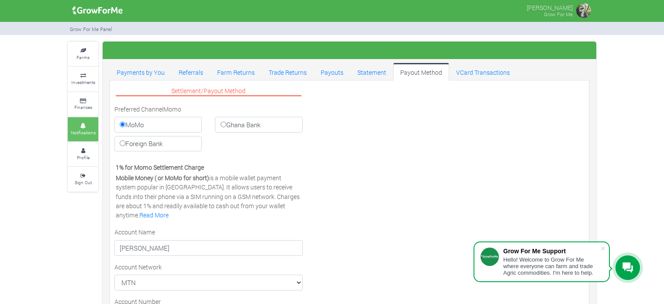
click at [83, 119] on link "Notifications" at bounding box center [83, 129] width 31 height 24
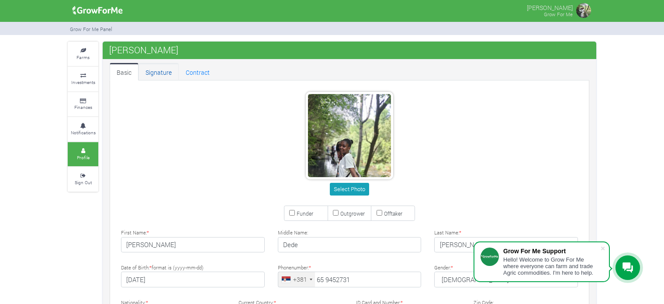
click at [164, 69] on link "Signature" at bounding box center [159, 71] width 40 height 17
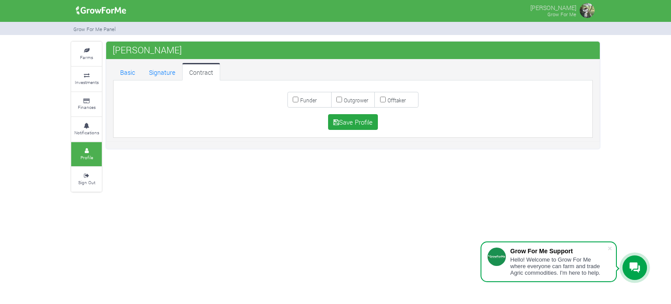
click at [295, 97] on input "Funder" at bounding box center [296, 100] width 6 height 6
checkbox input "true"
click at [171, 75] on link "Signature" at bounding box center [162, 71] width 40 height 17
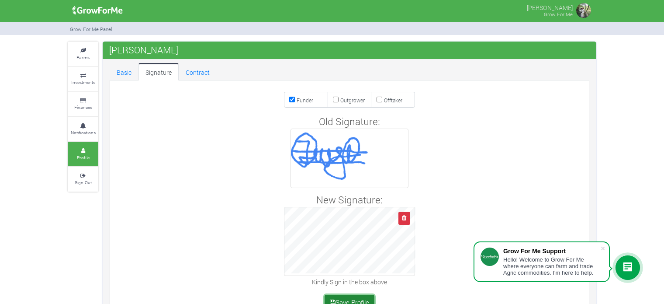
click at [343, 299] on button "Save Profile" at bounding box center [350, 303] width 50 height 16
click at [83, 58] on small "Farms" at bounding box center [82, 57] width 13 height 6
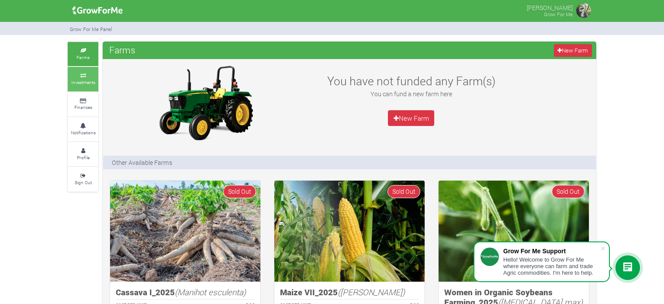
click at [95, 83] on small "Investments" at bounding box center [83, 82] width 24 height 6
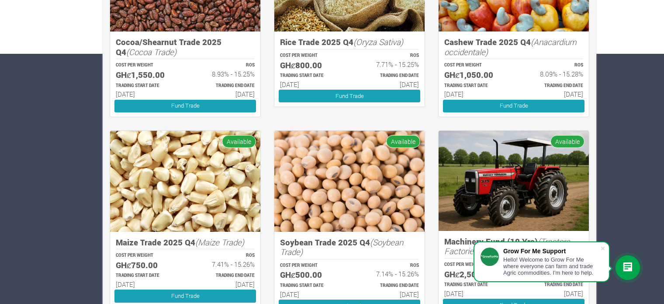
scroll to position [268, 0]
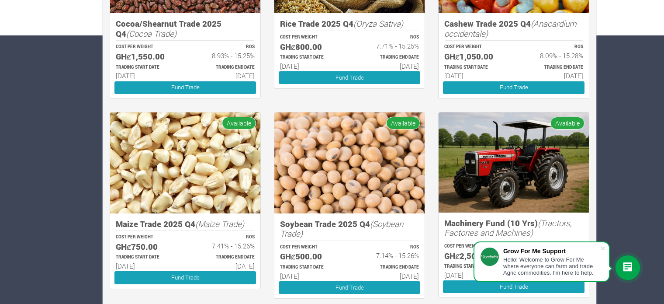
click at [384, 196] on img at bounding box center [349, 162] width 150 height 101
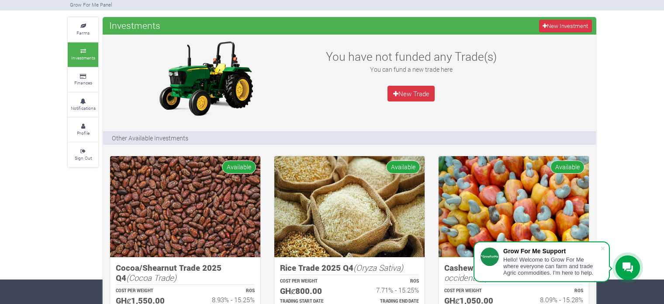
scroll to position [0, 0]
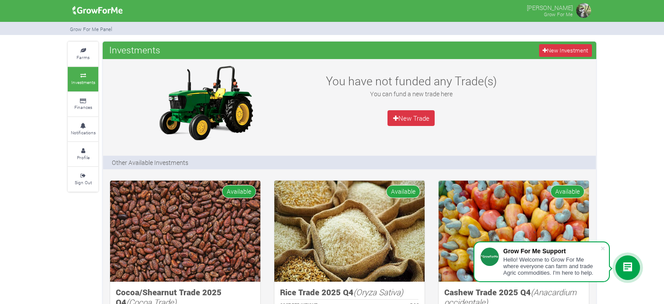
click at [587, 8] on img at bounding box center [583, 10] width 17 height 17
click at [93, 174] on icon at bounding box center [83, 176] width 26 height 4
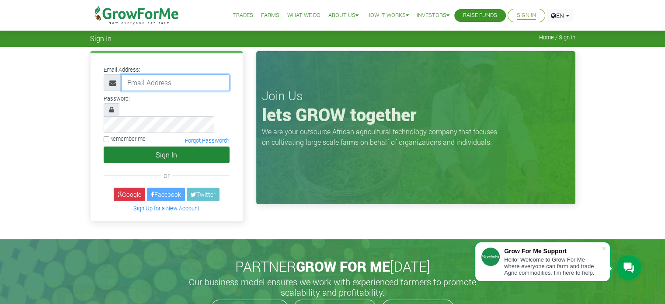
type input "[EMAIL_ADDRESS][DOMAIN_NAME]"
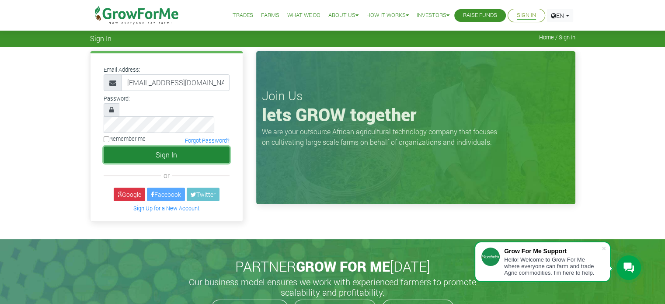
click at [196, 146] on button "Sign In" at bounding box center [167, 154] width 126 height 17
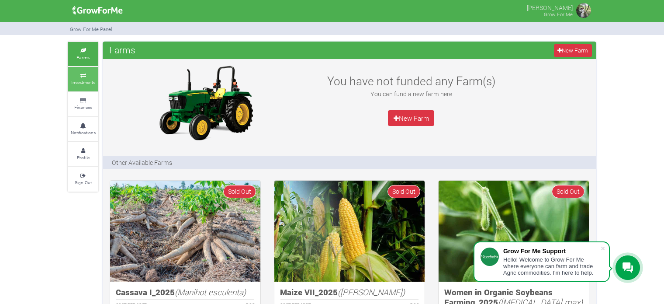
click at [83, 81] on small "Investments" at bounding box center [83, 82] width 24 height 6
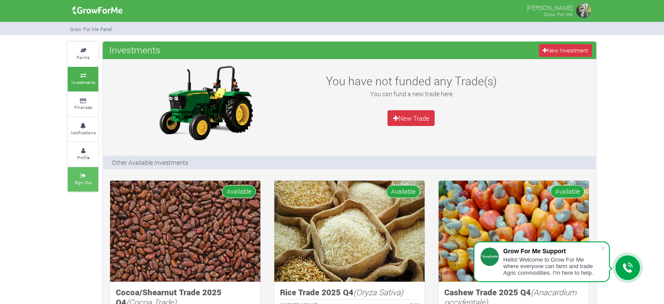
click at [88, 170] on link "Sign Out" at bounding box center [83, 179] width 31 height 24
